Goal: Task Accomplishment & Management: Manage account settings

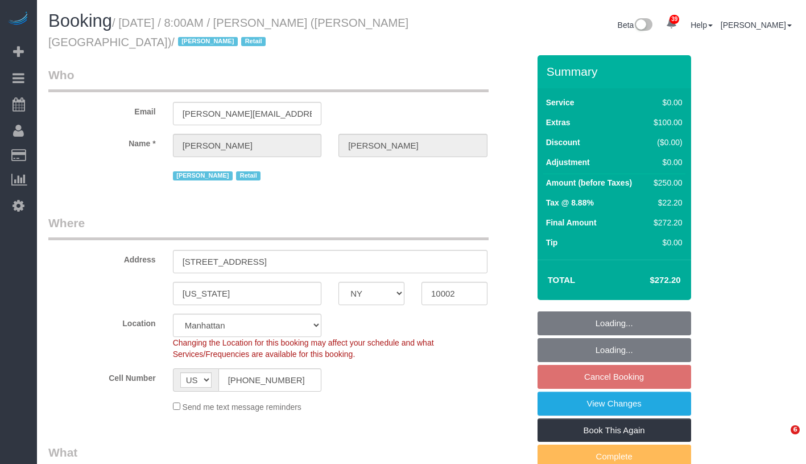
select select "NY"
select select "number:56"
select select "number:71"
select select "number:15"
select select "number:7"
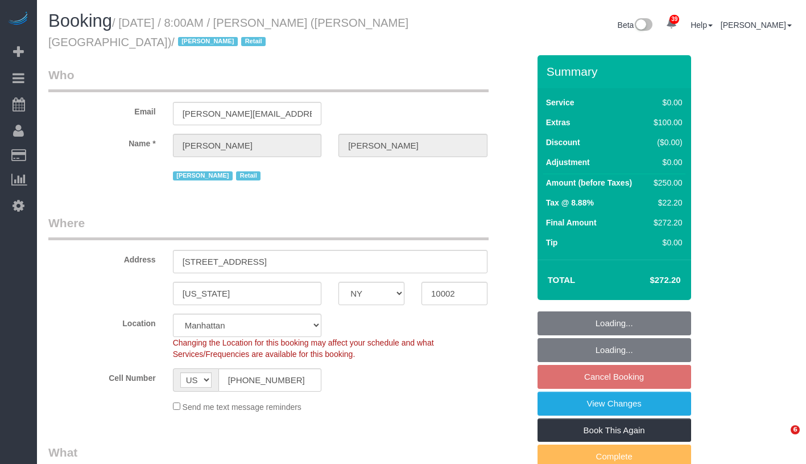
select select "object:1503"
select select "spot1"
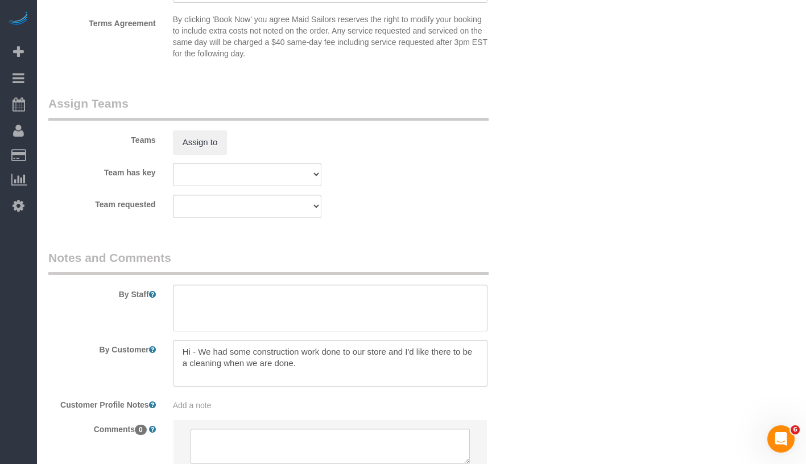
scroll to position [1564, 0]
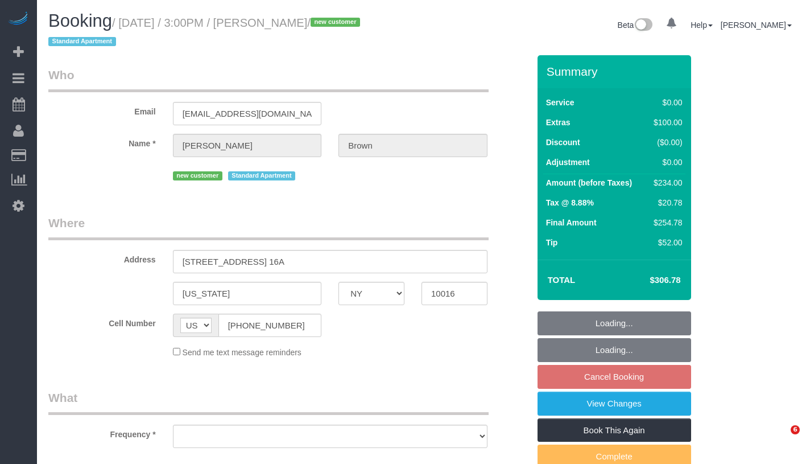
select select "NY"
select select "object:738"
select select "number:89"
select select "number:90"
select select "number:15"
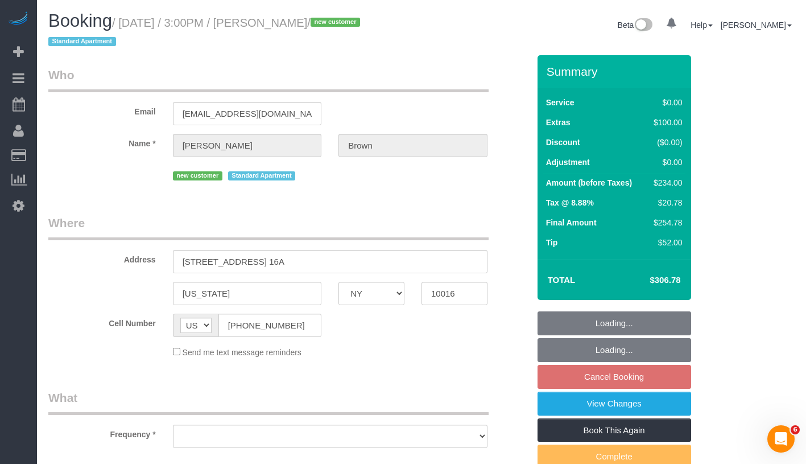
select select "number:5"
select select "string:stripe-pm_1SIH1A4VGloSiKo7qv3HD7b8"
select select "1"
select select "spot8"
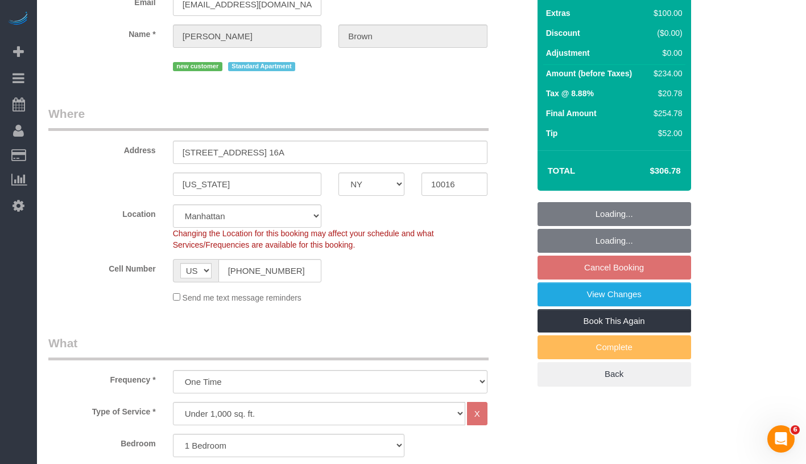
select select "object:1503"
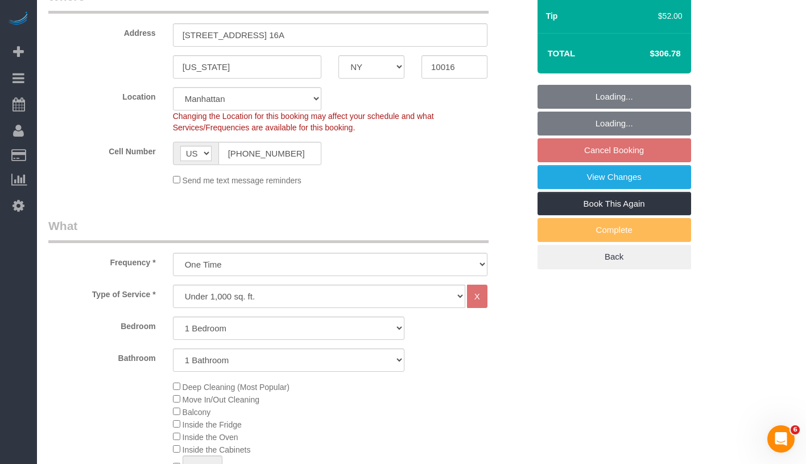
select select "1"
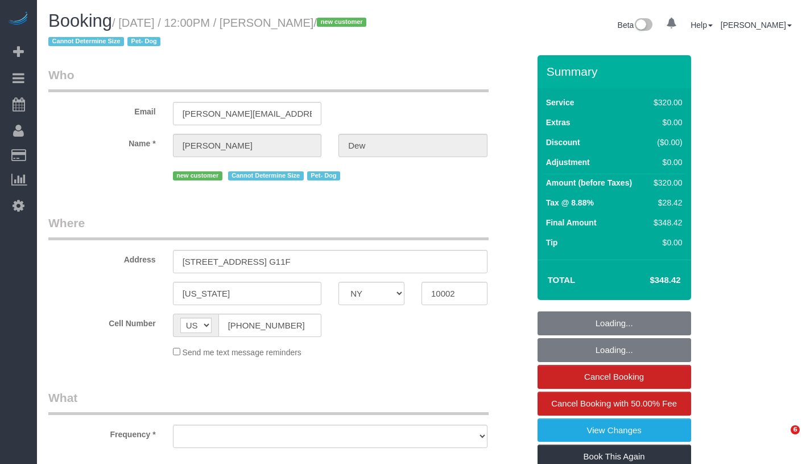
select select "NY"
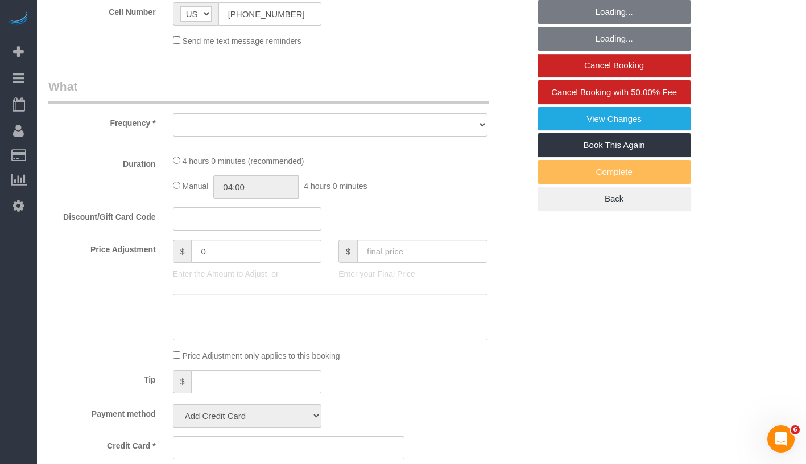
select select "number:57"
select select "number:72"
select select "number:13"
select select "number:5"
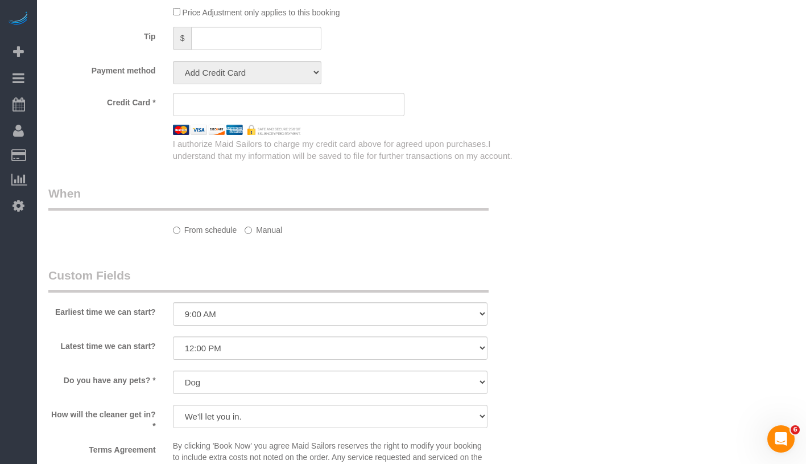
select select "string:stripe-pm_1SICJx4VGloSiKo7DHLW4h6D"
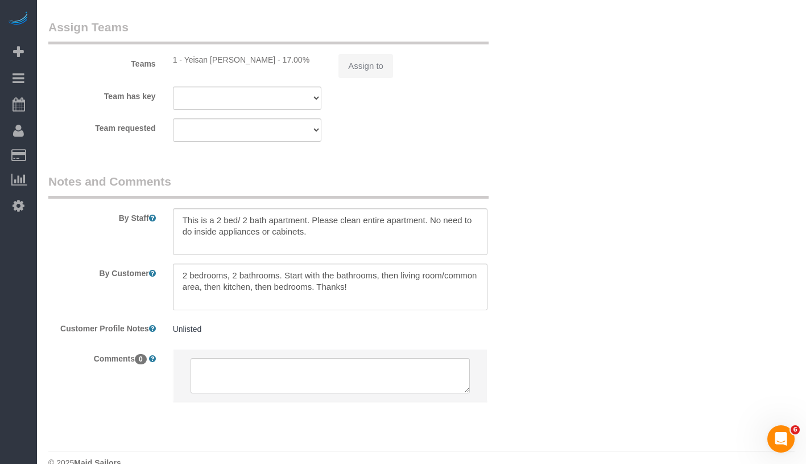
select select "object:974"
select select "240"
select select "spot1"
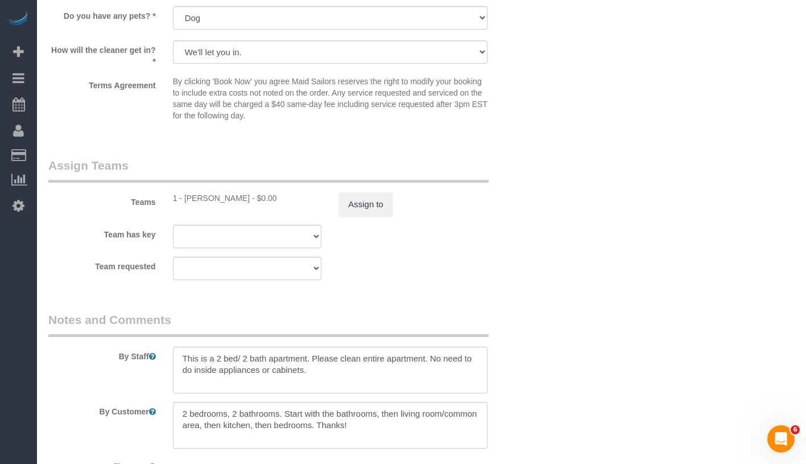
scroll to position [1309, 0]
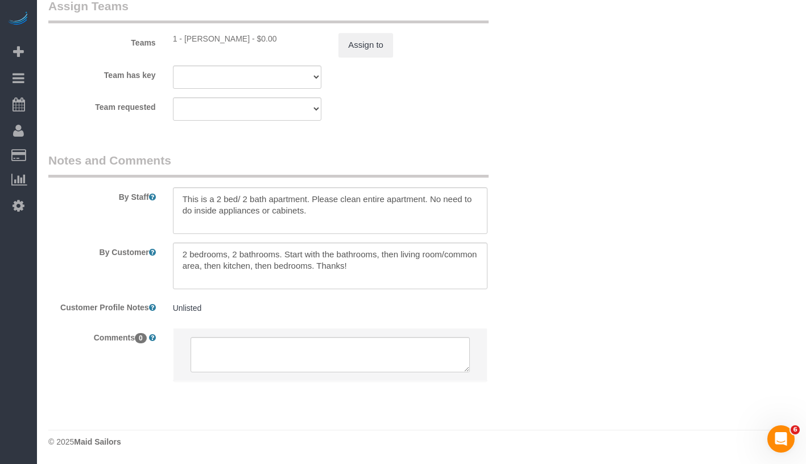
select select "object:1497"
click at [267, 310] on pre "Unlisted" at bounding box center [330, 307] width 315 height 11
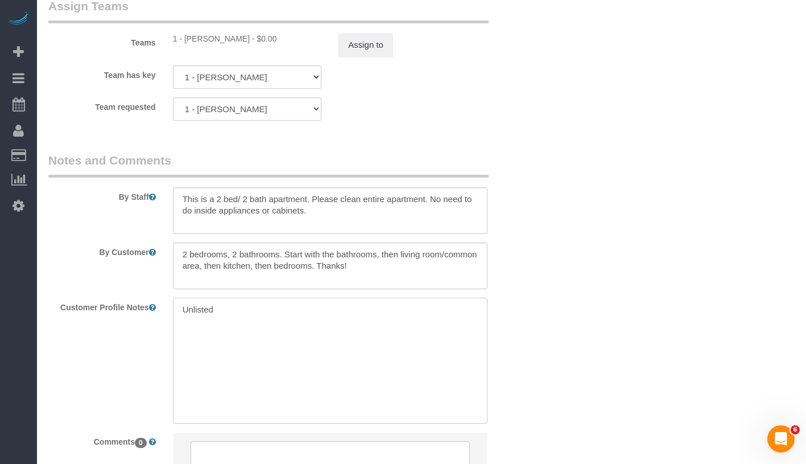
click at [267, 310] on textarea "Unlisted" at bounding box center [330, 361] width 315 height 126
type textarea "Unlisted 2 beds/ 2 baths 1,000-1,500 SF per cmr"
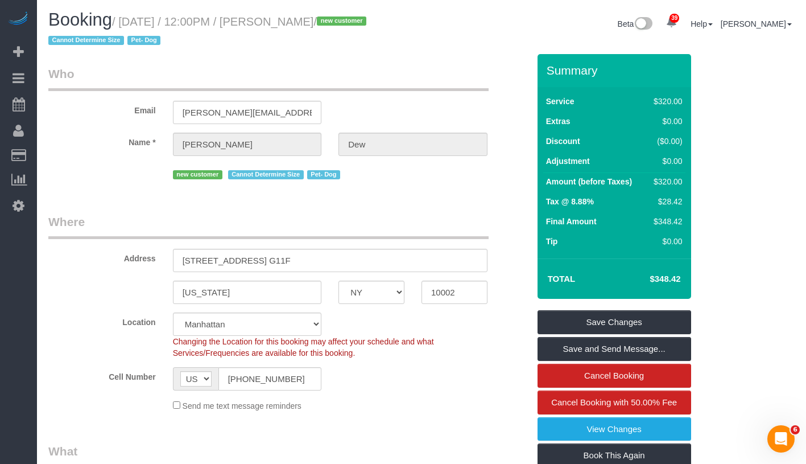
scroll to position [0, 0]
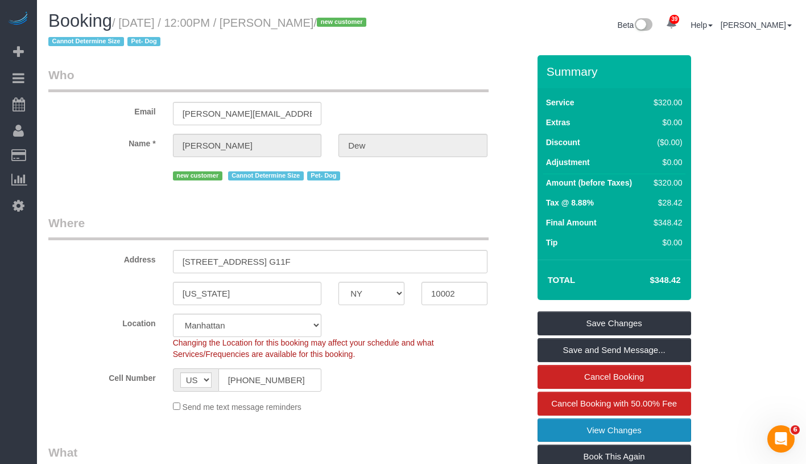
click at [664, 428] on link "View Changes" at bounding box center [615, 430] width 154 height 24
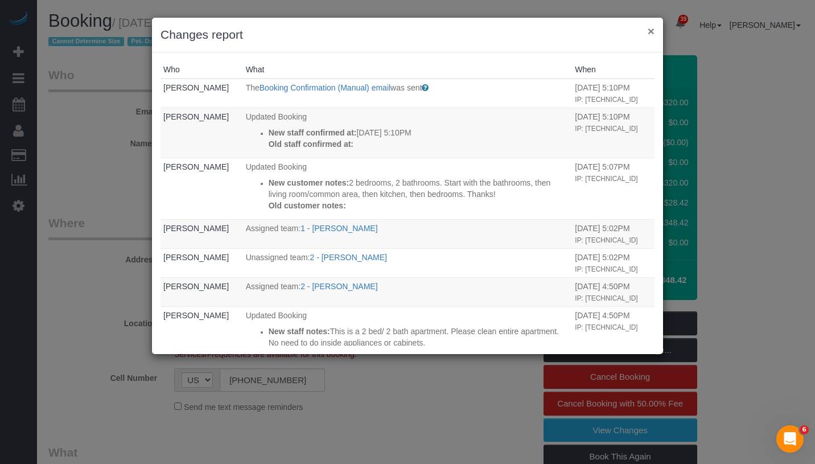
click at [652, 35] on button "×" at bounding box center [651, 31] width 7 height 12
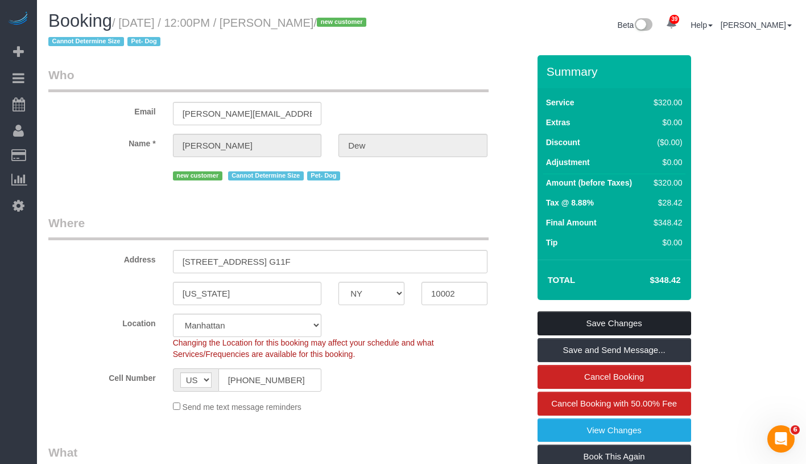
click at [657, 315] on link "Save Changes" at bounding box center [615, 323] width 154 height 24
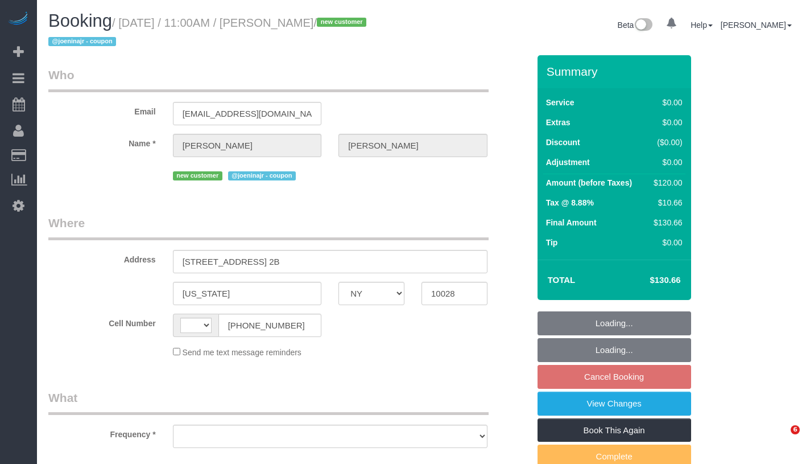
select select "NY"
select select "object:566"
select select "number:89"
select select "number:73"
select select "number:15"
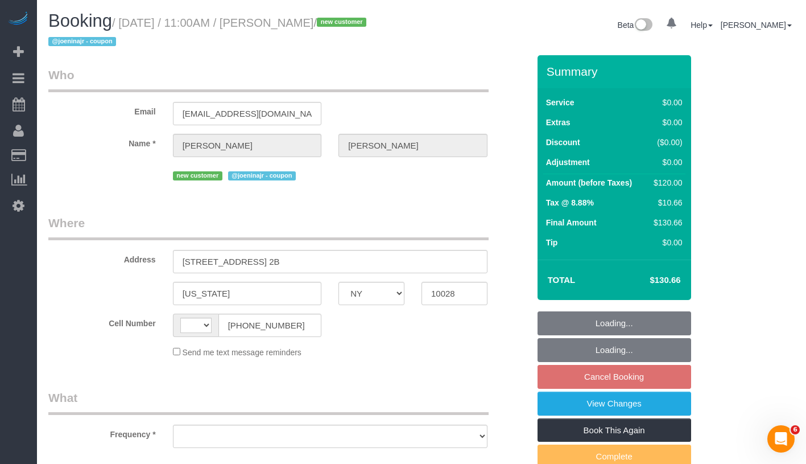
select select "number:5"
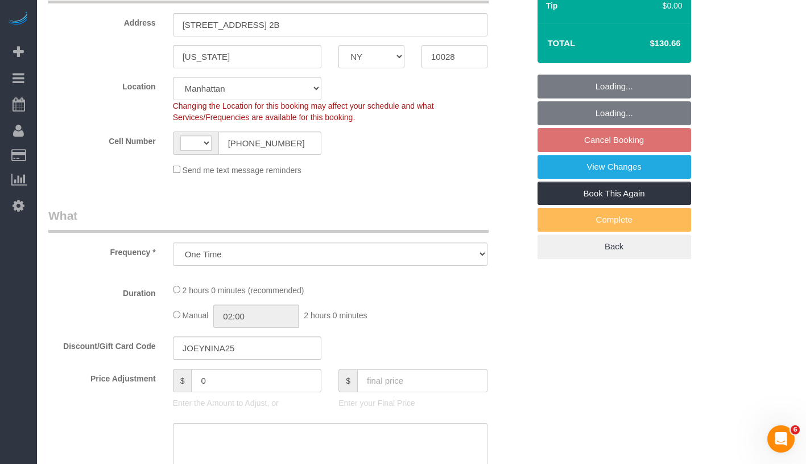
select select "object:964"
select select "string:[GEOGRAPHIC_DATA]"
select select "spot4"
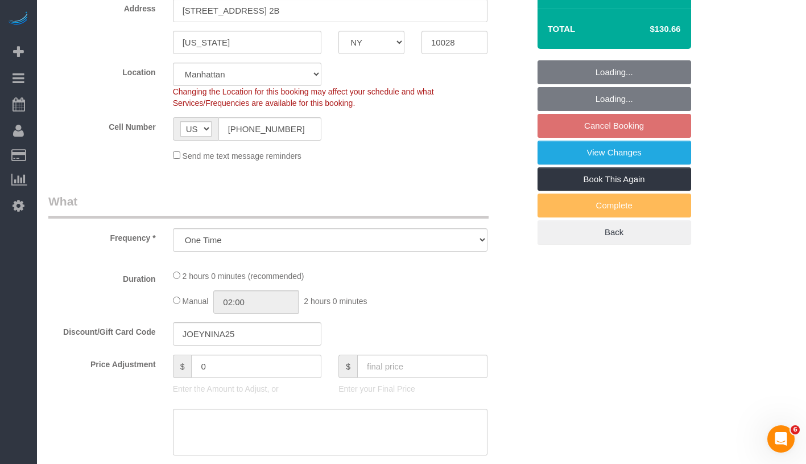
select select "string:stripe-pm_1SICIA4VGloSiKo70EiLE9os"
select select "1"
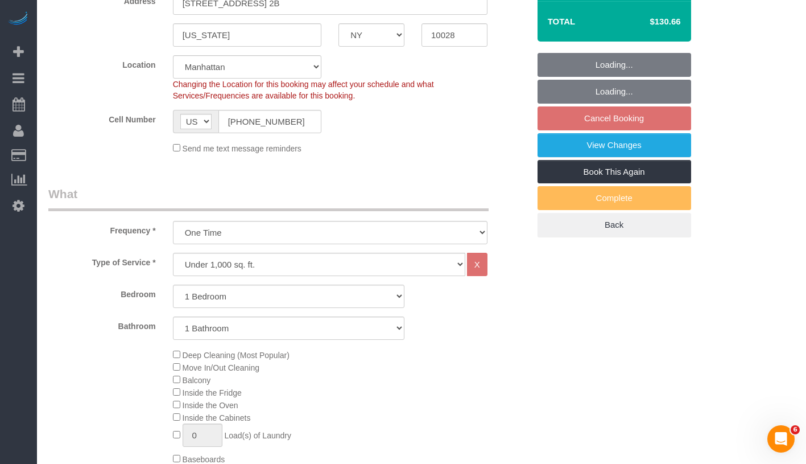
select select "1"
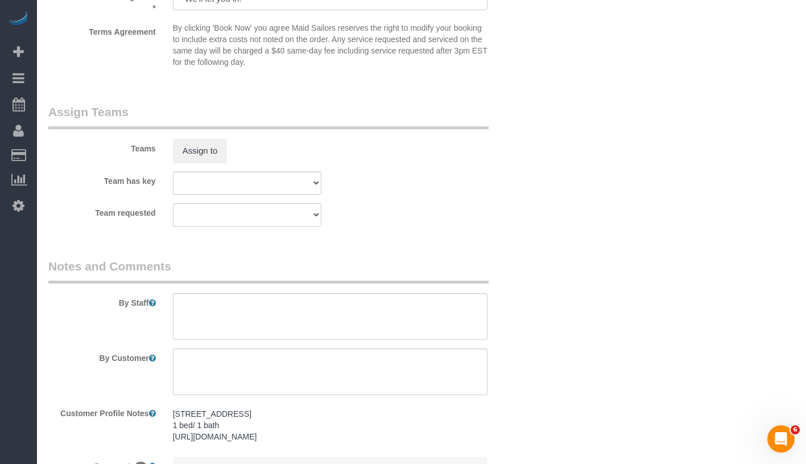
scroll to position [1559, 0]
